Goal: Obtain resource: Obtain resource

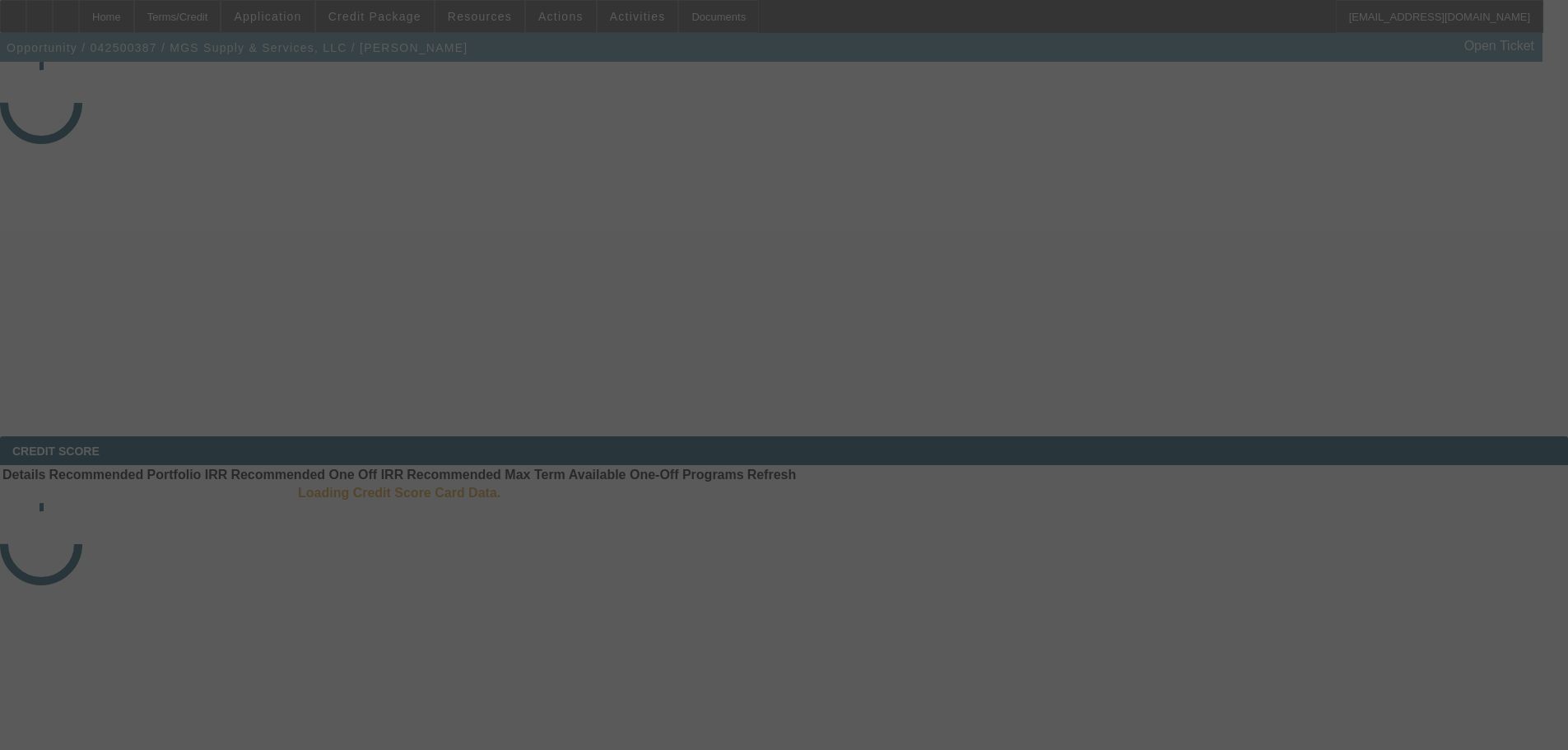
select select "4"
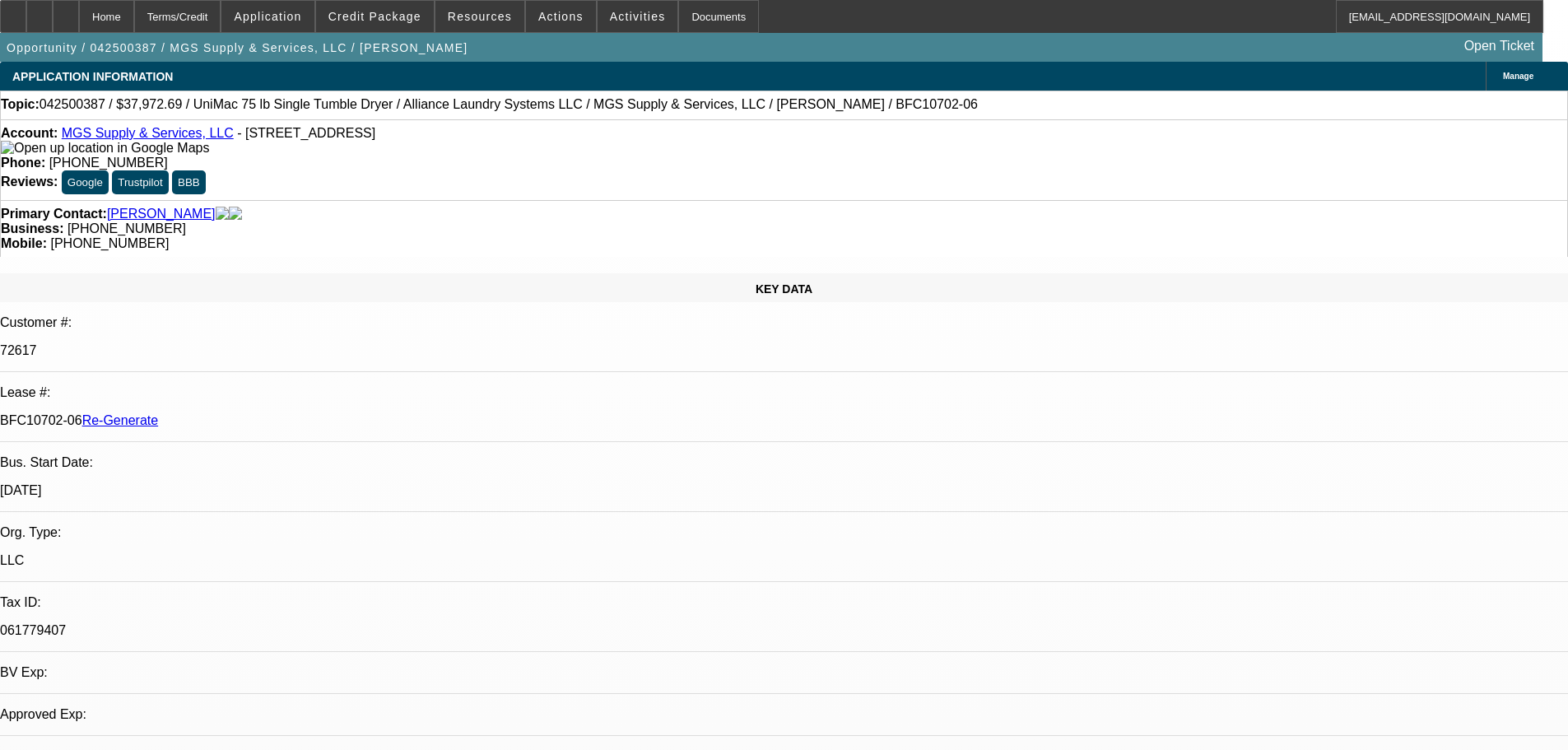
select select "0"
select select "1"
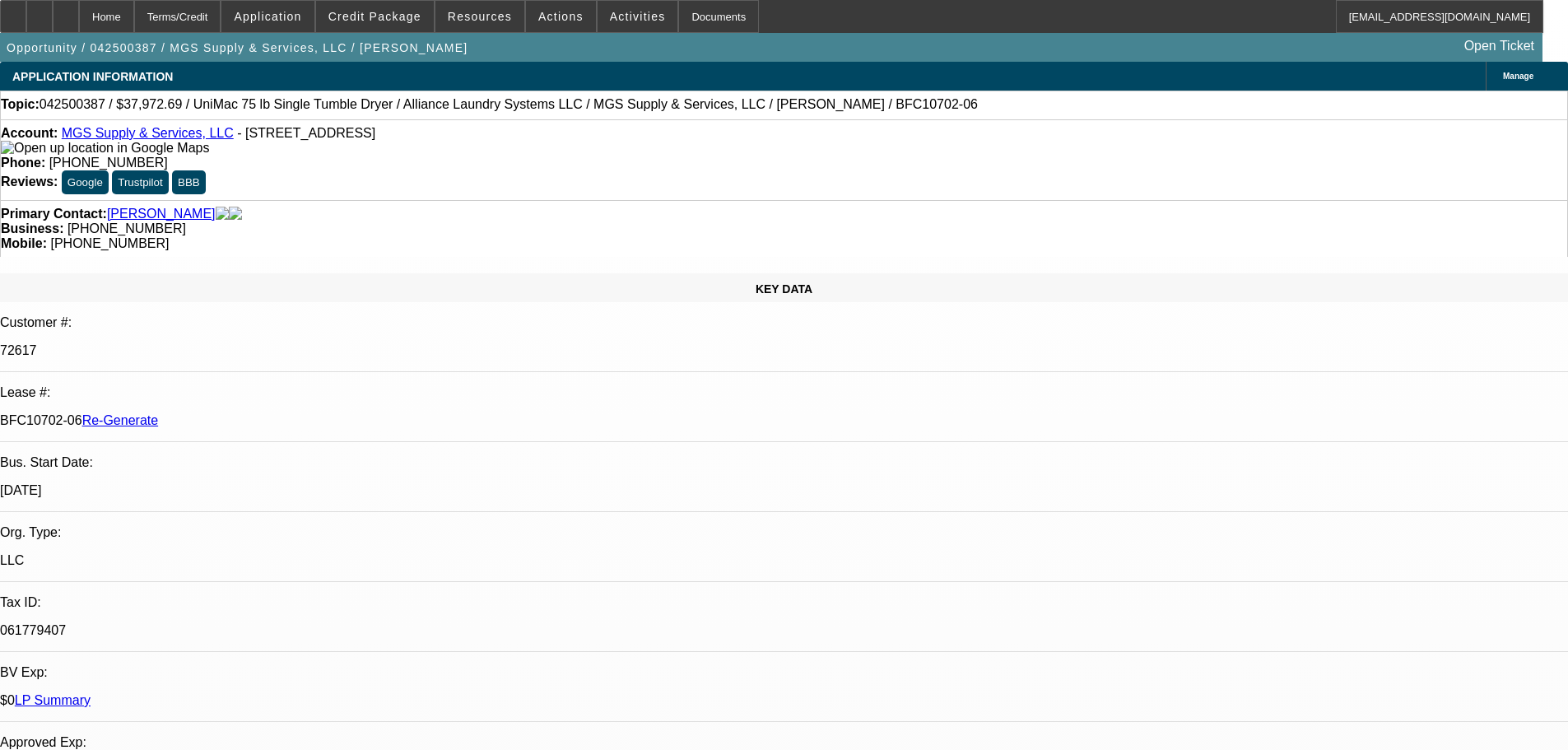
select select "6"
click at [468, 19] on span "Resources" at bounding box center [479, 17] width 64 height 13
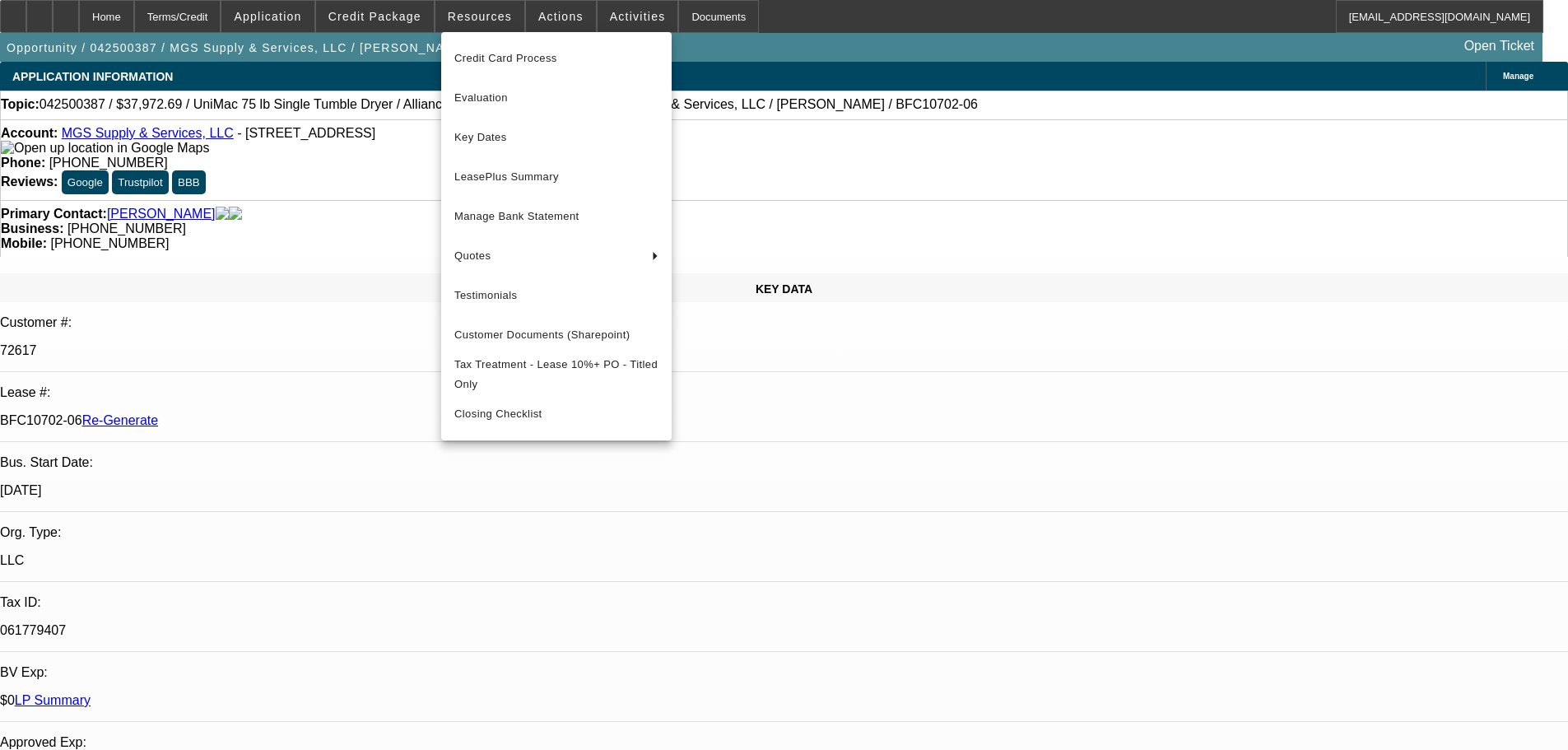
click at [393, 14] on div at bounding box center [784, 375] width 1568 height 750
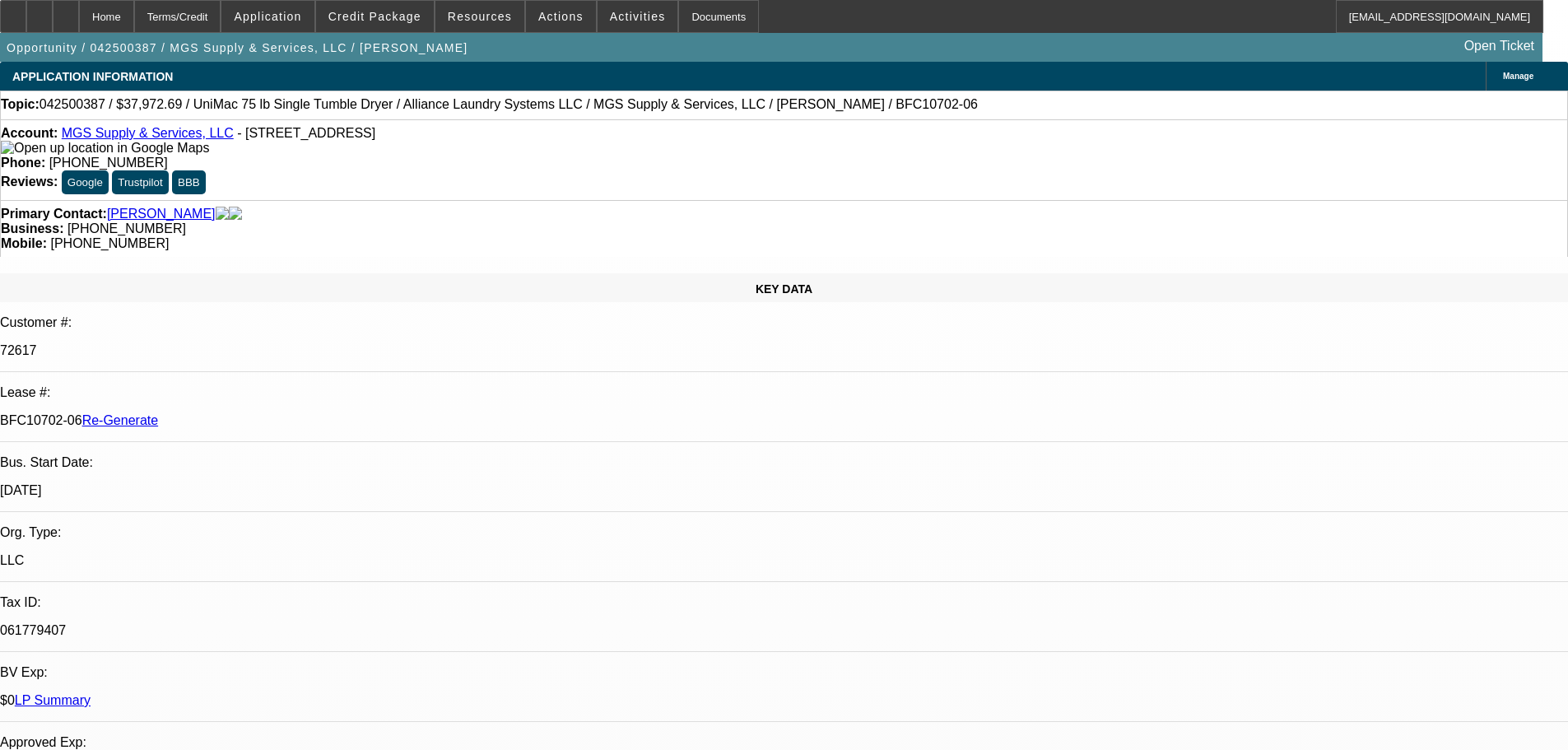
click at [388, 17] on span "Credit Package" at bounding box center [375, 17] width 93 height 13
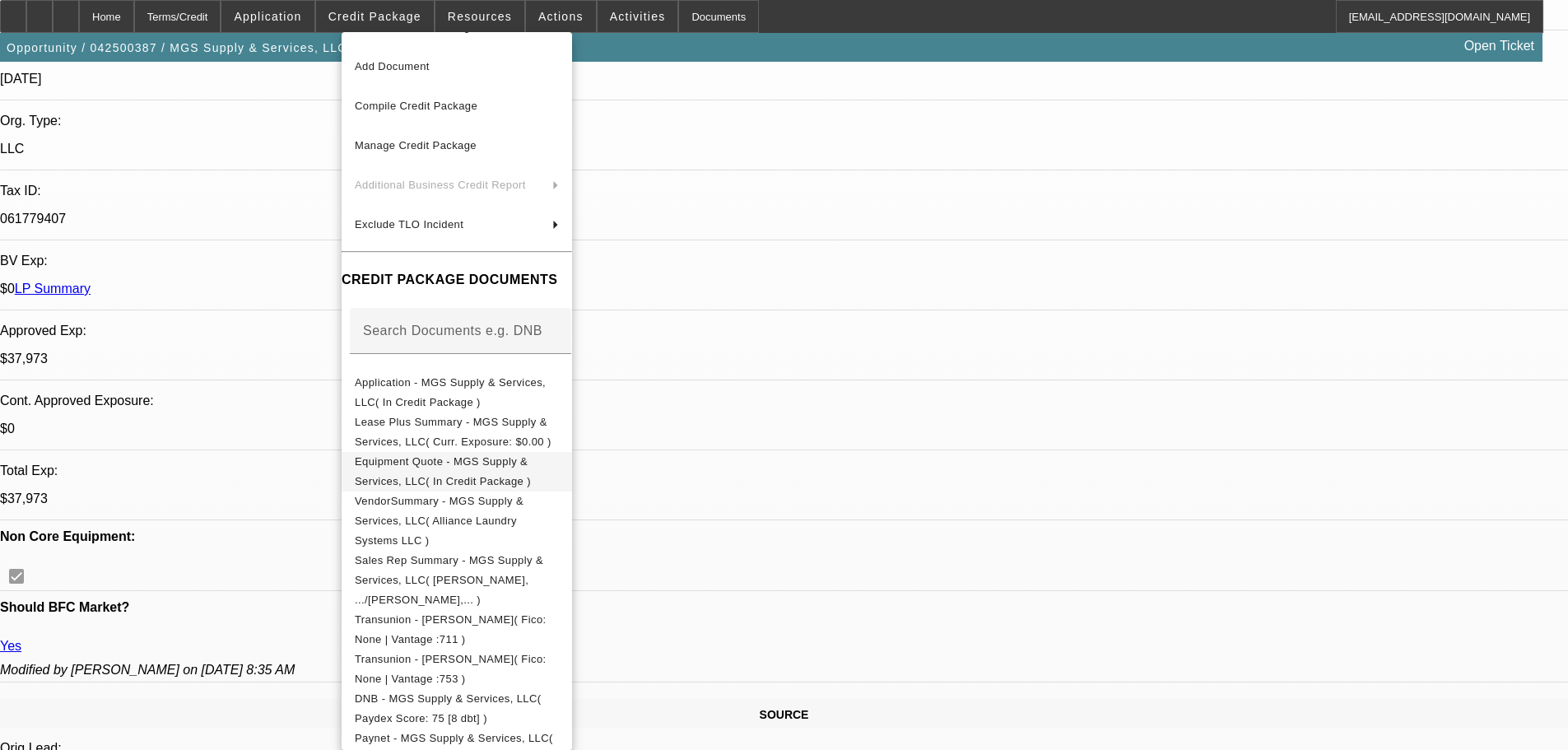
scroll to position [82, 0]
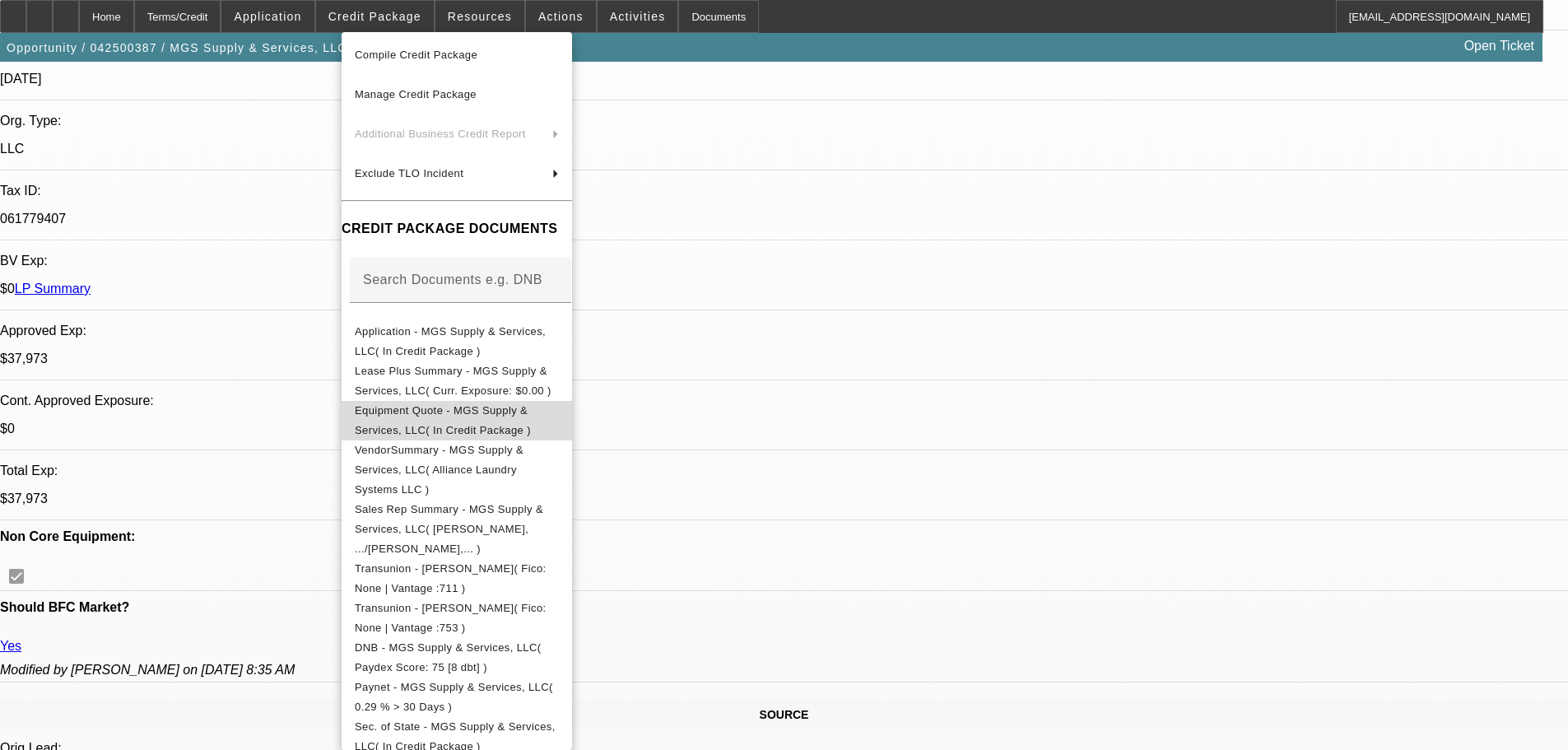
click at [497, 417] on span "Equipment Quote - MGS Supply & Services, LLC( In Credit Package )" at bounding box center [443, 420] width 176 height 32
